Goal: Information Seeking & Learning: Find specific page/section

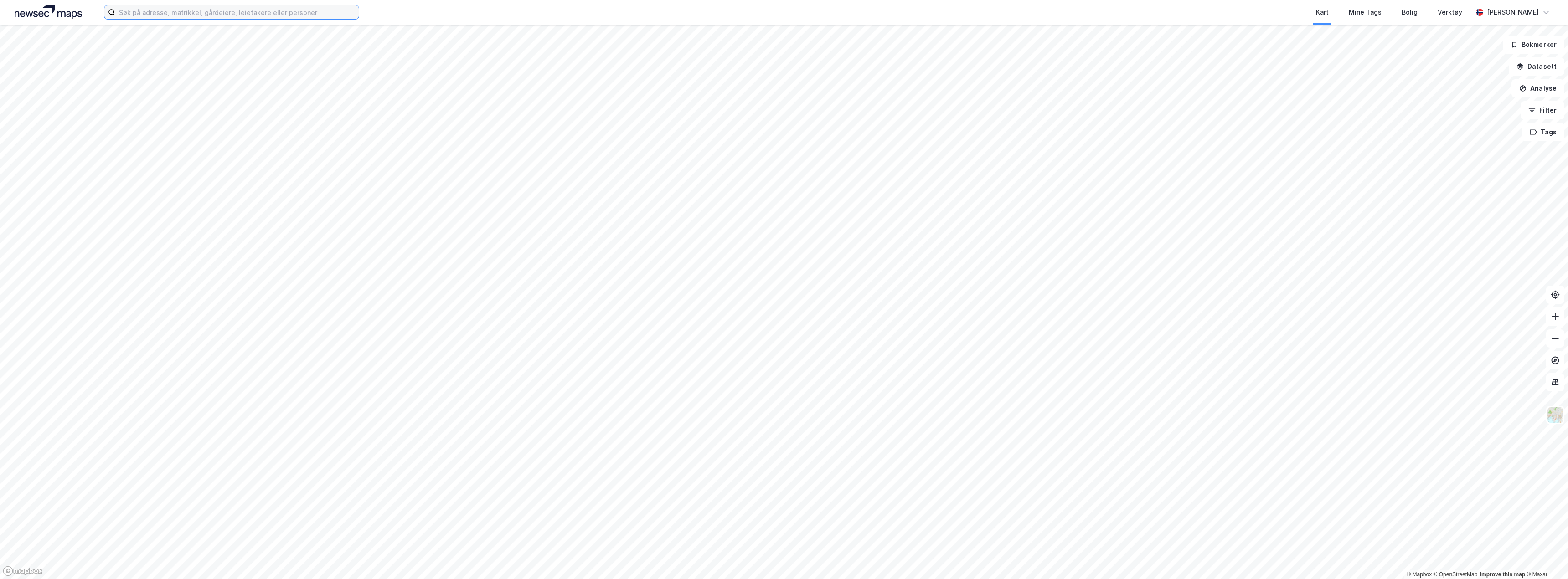
click at [178, 17] on input at bounding box center [236, 12] width 243 height 14
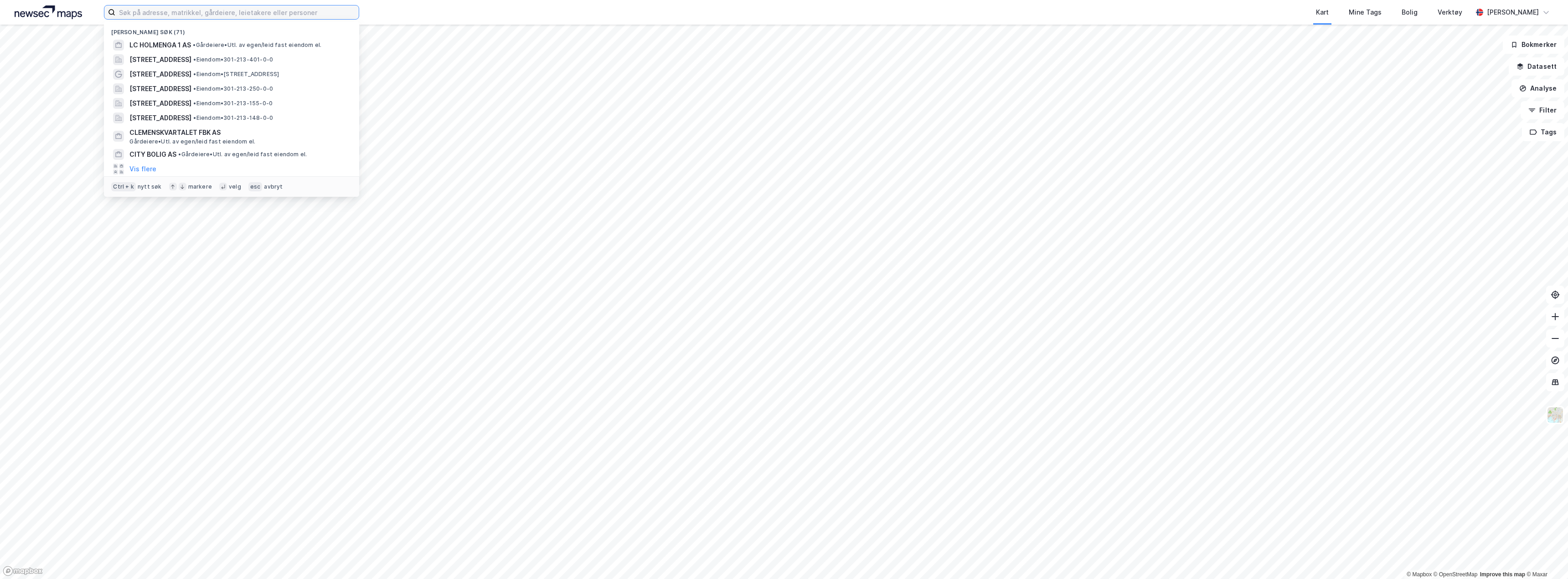
paste input "[STREET_ADDRESS],"
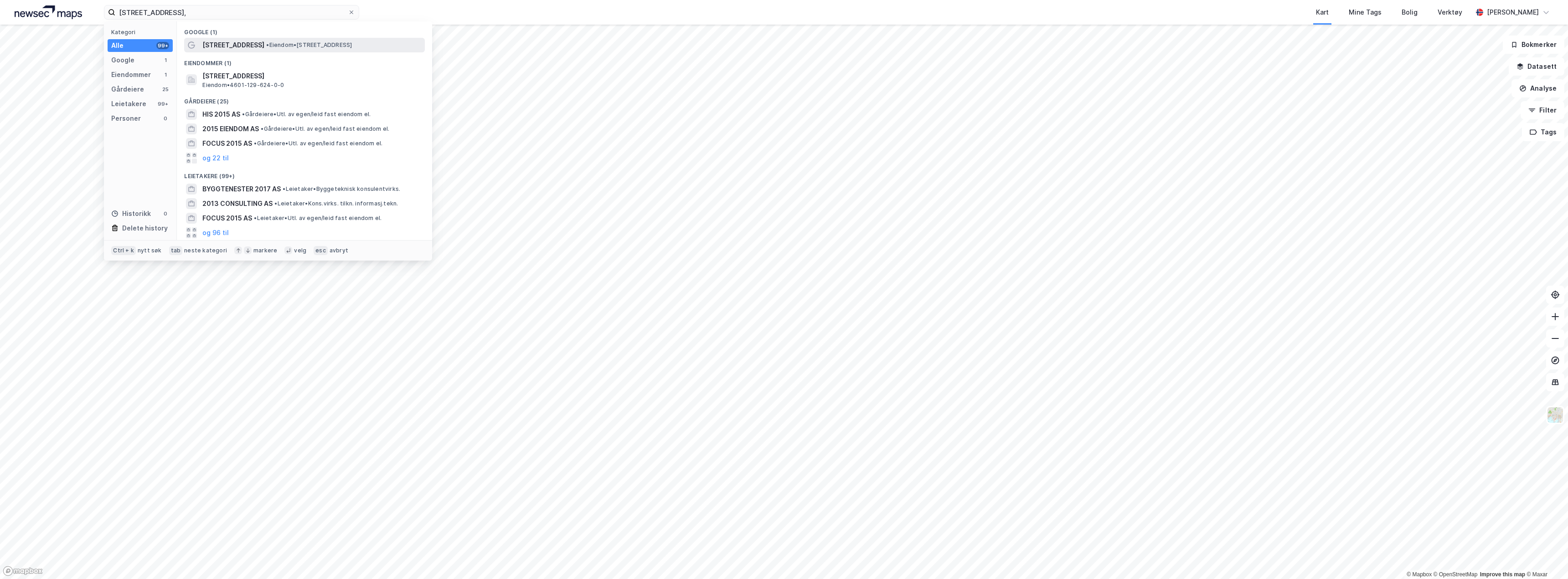
click at [338, 51] on div "[STREET_ADDRESS] • Eiendom • [STREET_ADDRESS]" at bounding box center [305, 45] width 241 height 14
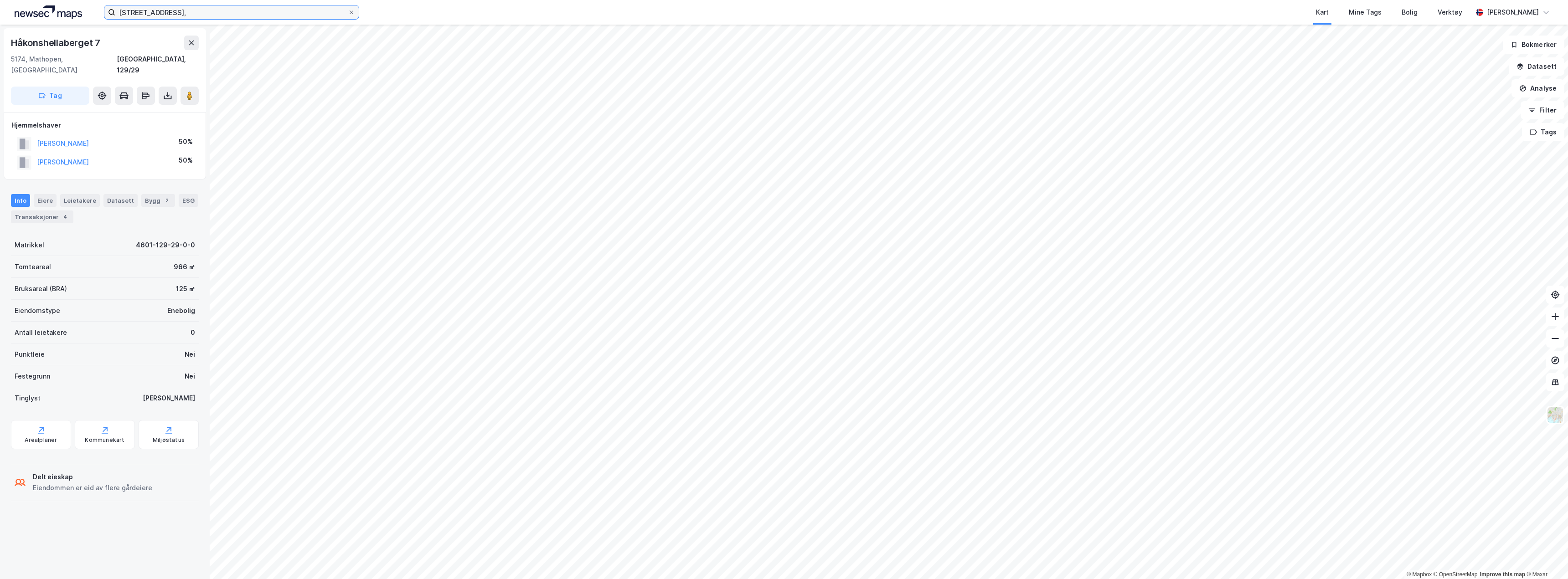
click at [223, 5] on input "[STREET_ADDRESS]," at bounding box center [231, 12] width 233 height 14
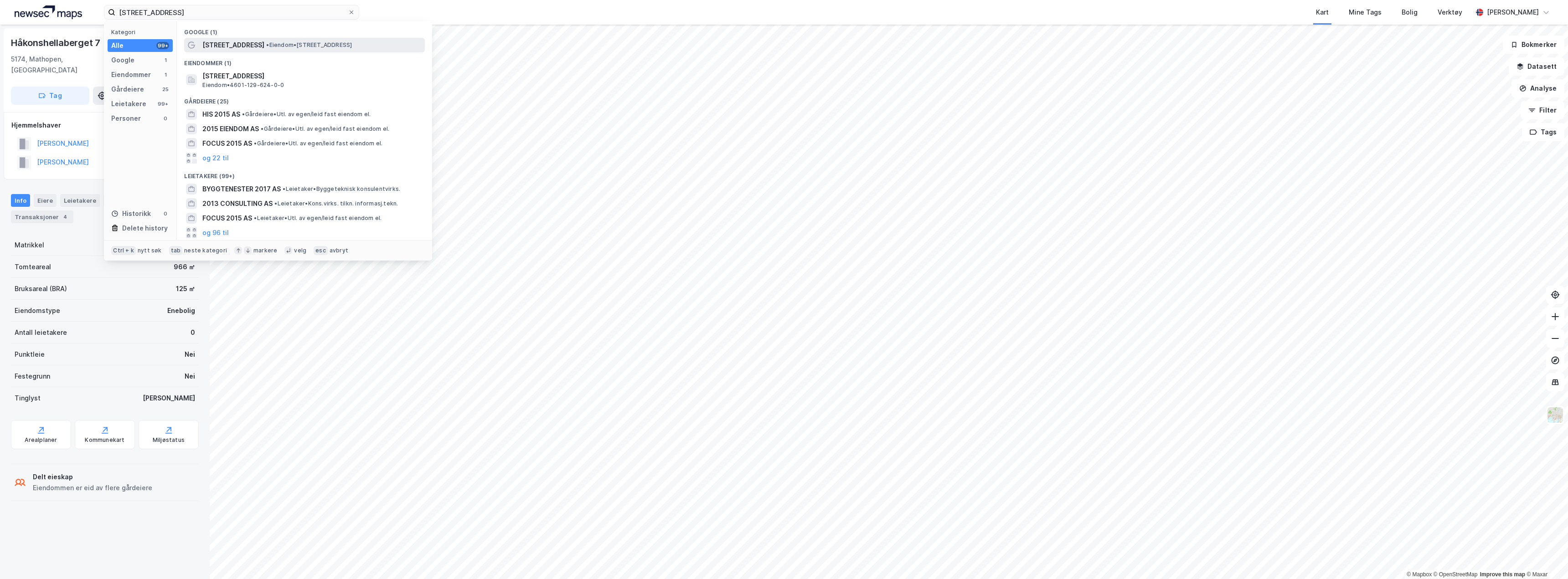
click at [247, 48] on span "[STREET_ADDRESS]" at bounding box center [233, 45] width 62 height 11
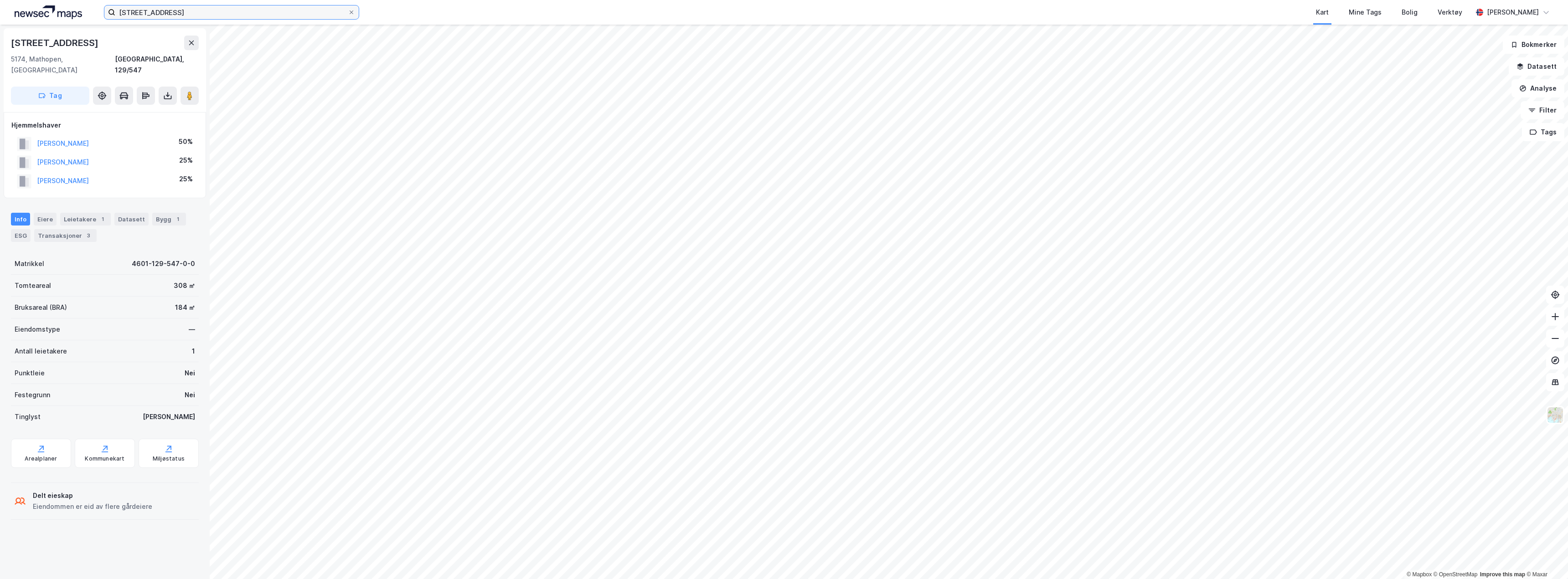
click at [192, 12] on input "[STREET_ADDRESS]" at bounding box center [231, 12] width 233 height 14
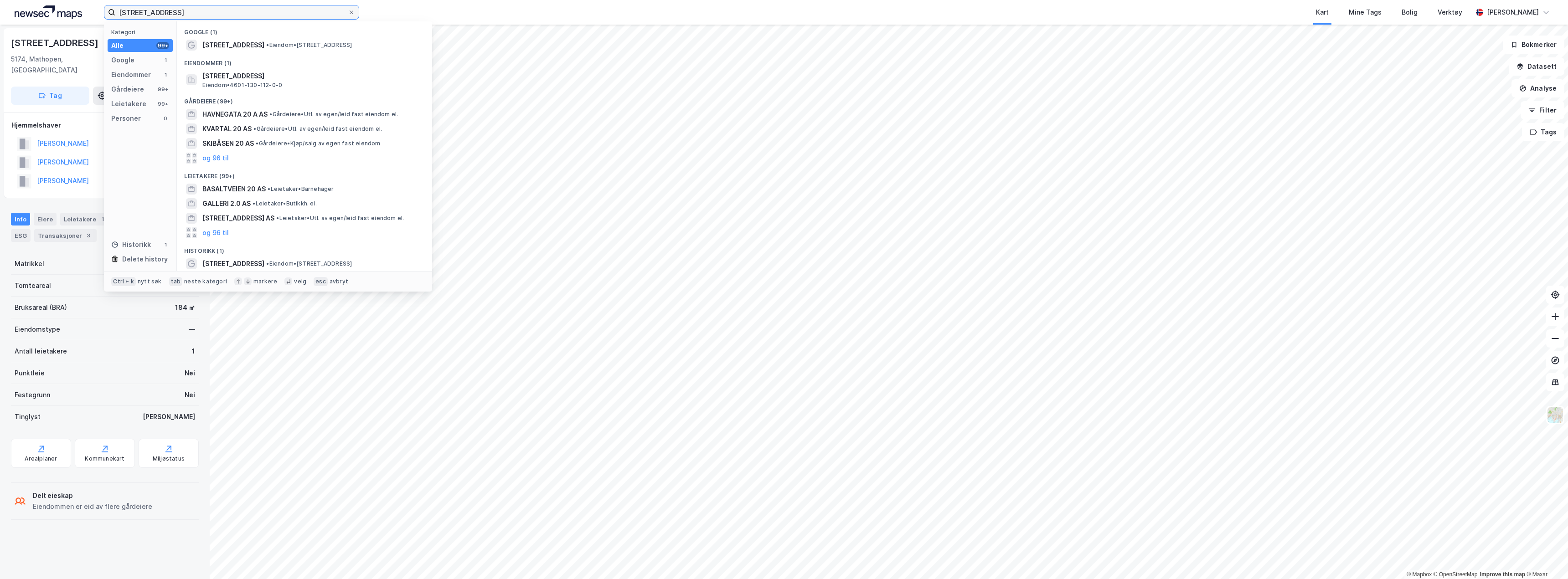
type input "[STREET_ADDRESS]"
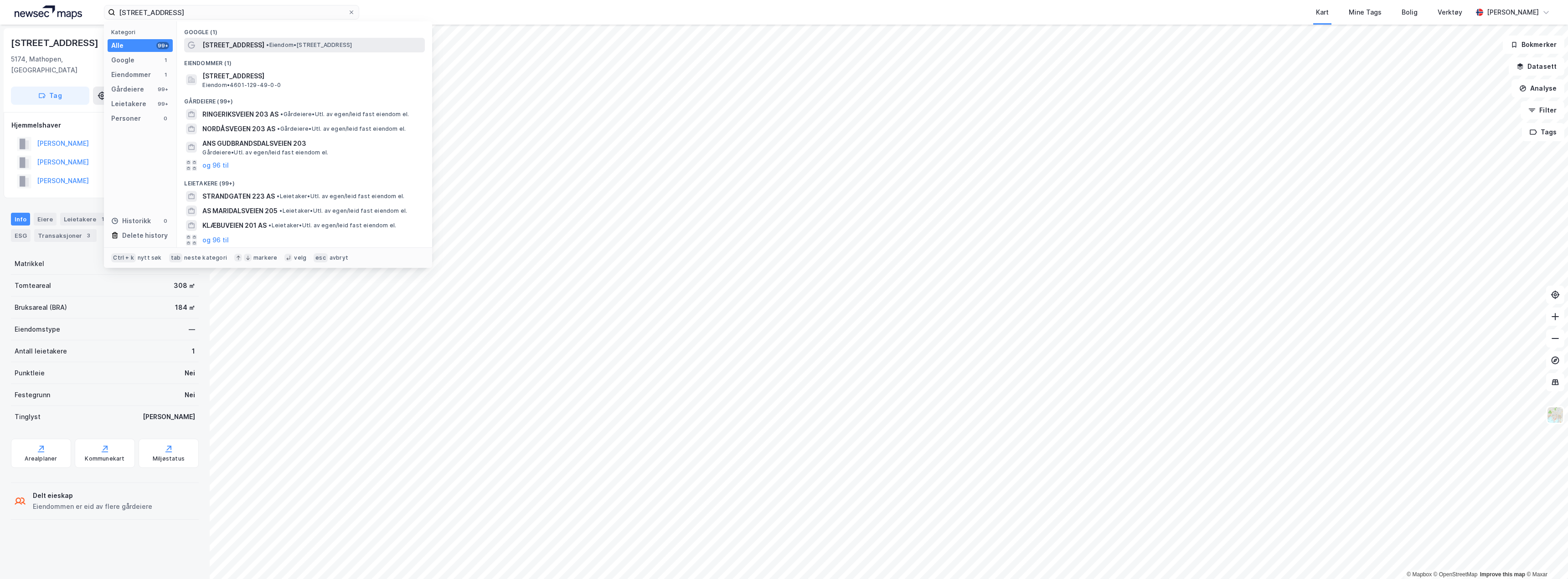
click at [238, 45] on span "[STREET_ADDRESS]" at bounding box center [233, 45] width 62 height 11
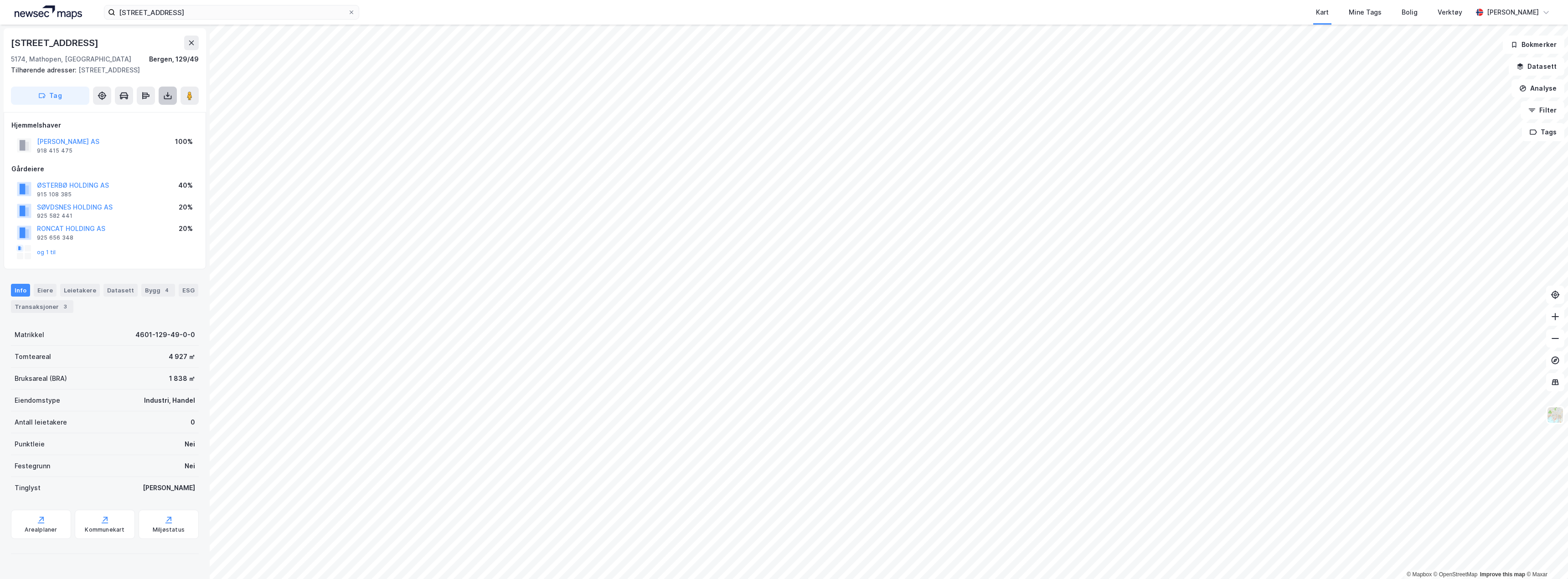
click at [172, 102] on button at bounding box center [167, 95] width 18 height 18
click at [145, 114] on div "Last ned grunnbok" at bounding box center [123, 114] width 53 height 8
click at [147, 129] on div "Last ned matrikkelrapport" at bounding box center [133, 129] width 75 height 8
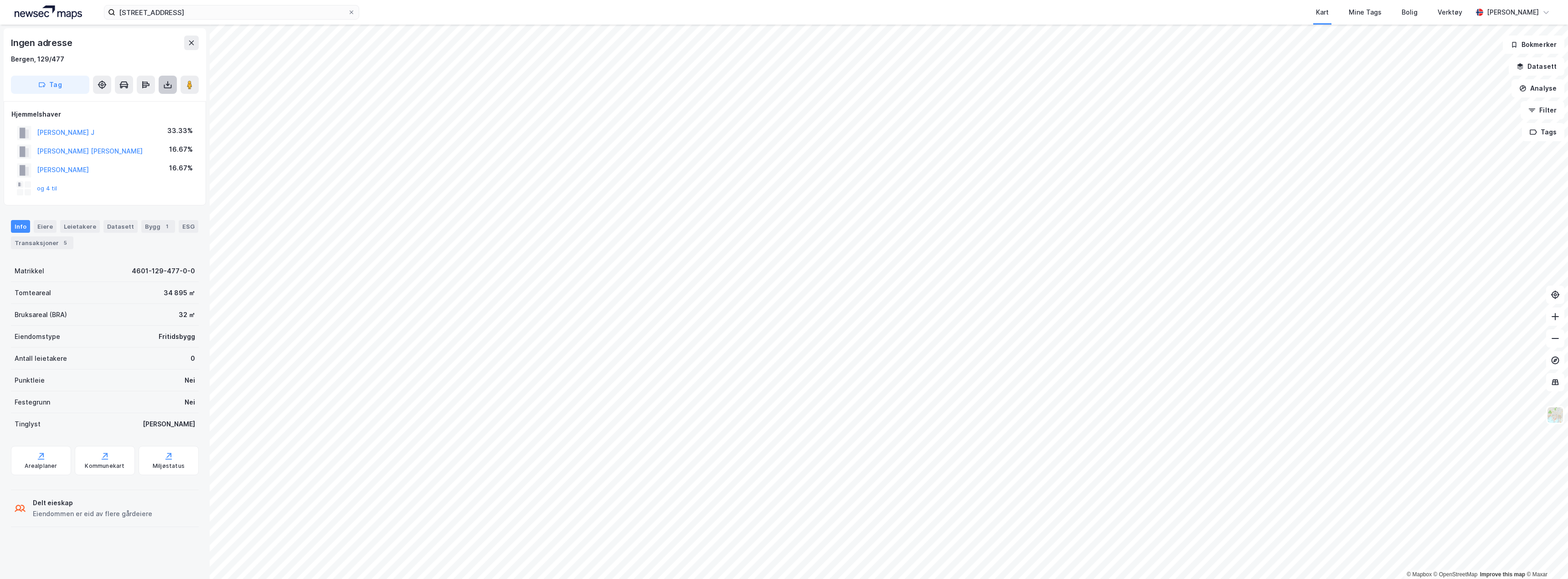
click at [171, 86] on icon at bounding box center [168, 86] width 8 height 4
click at [139, 104] on div "Last ned grunnbok" at bounding box center [123, 103] width 53 height 8
click at [0, 0] on button "og 4 til" at bounding box center [0, 0] width 0 height 0
